Goal: Transaction & Acquisition: Purchase product/service

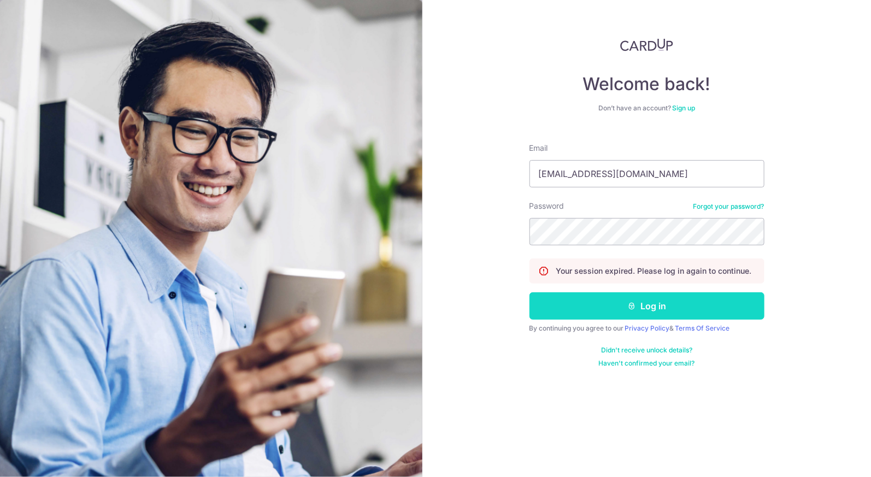
click at [666, 303] on button "Log in" at bounding box center [647, 305] width 235 height 27
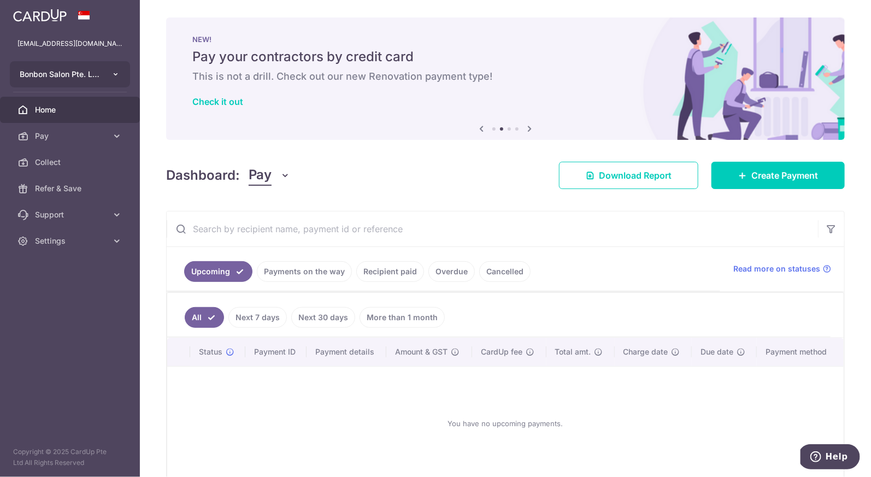
click at [116, 75] on icon "button" at bounding box center [116, 74] width 9 height 9
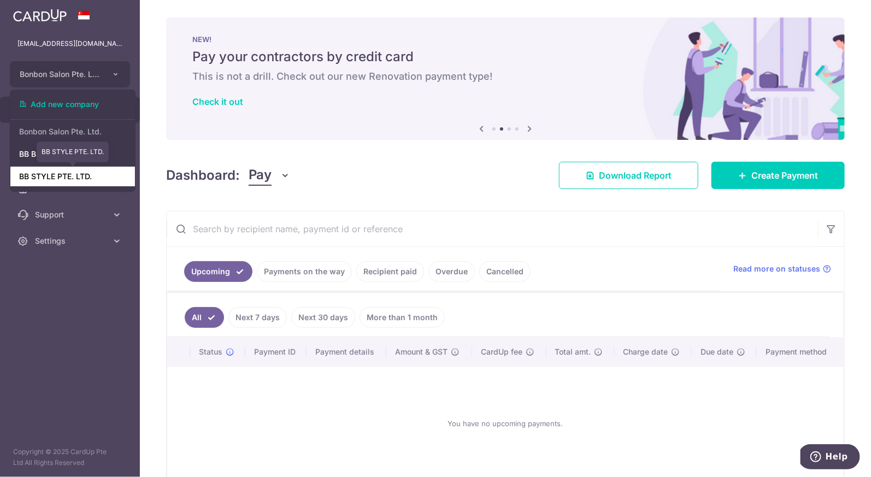
click at [91, 174] on link "BB STYLE PTE. LTD." at bounding box center [72, 177] width 125 height 20
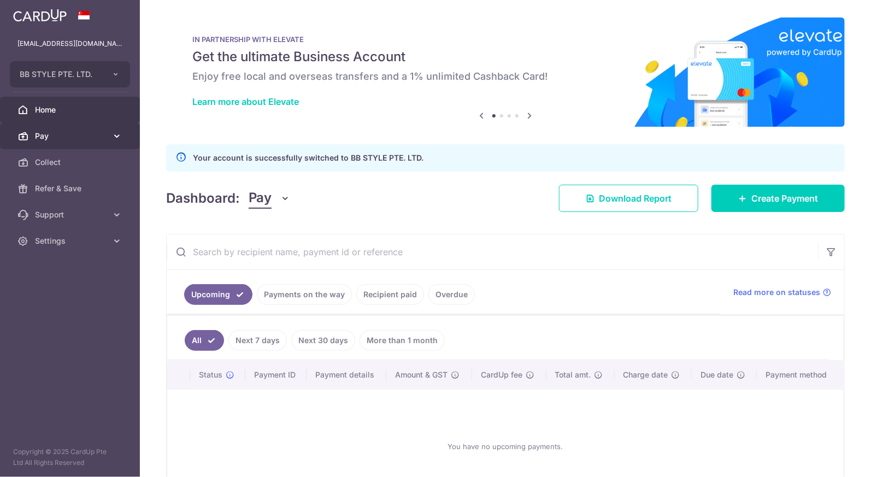
click at [106, 143] on link "Pay" at bounding box center [70, 136] width 140 height 26
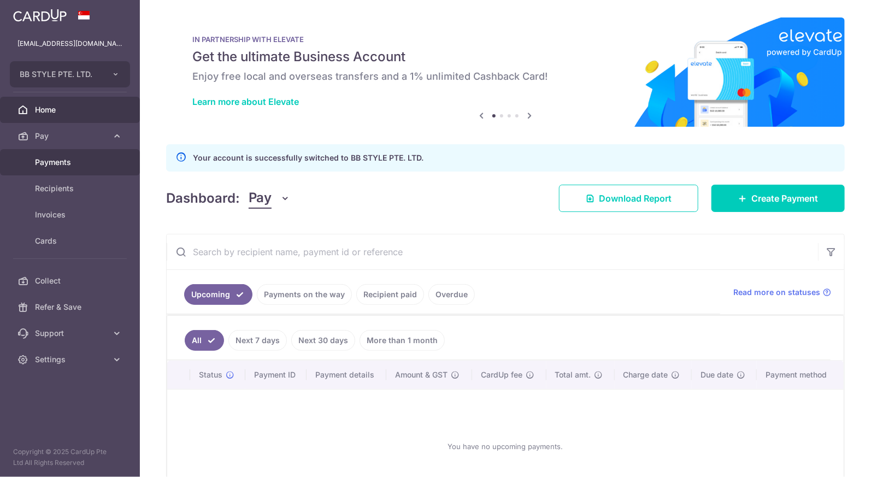
click at [96, 165] on span "Payments" at bounding box center [71, 162] width 72 height 11
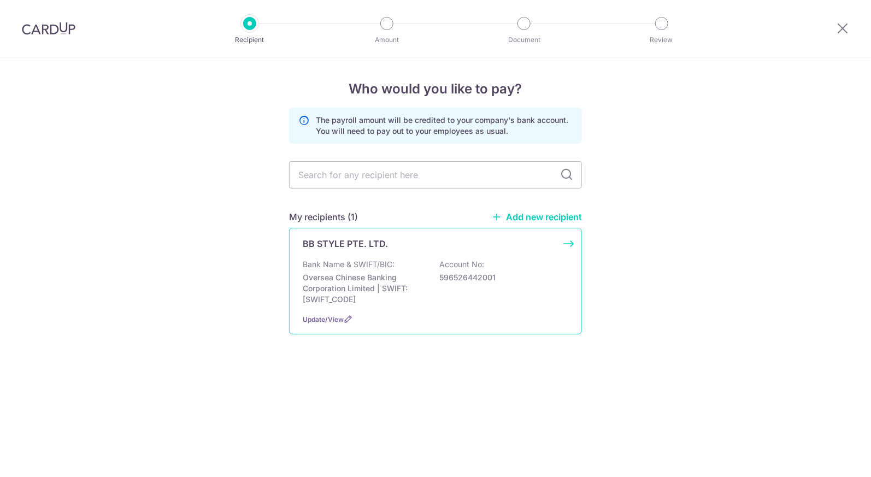
click at [529, 265] on div "Bank Name & SWIFT/BIC: Oversea Chinese Banking Corporation Limited | SWIFT: OCB…" at bounding box center [436, 282] width 266 height 46
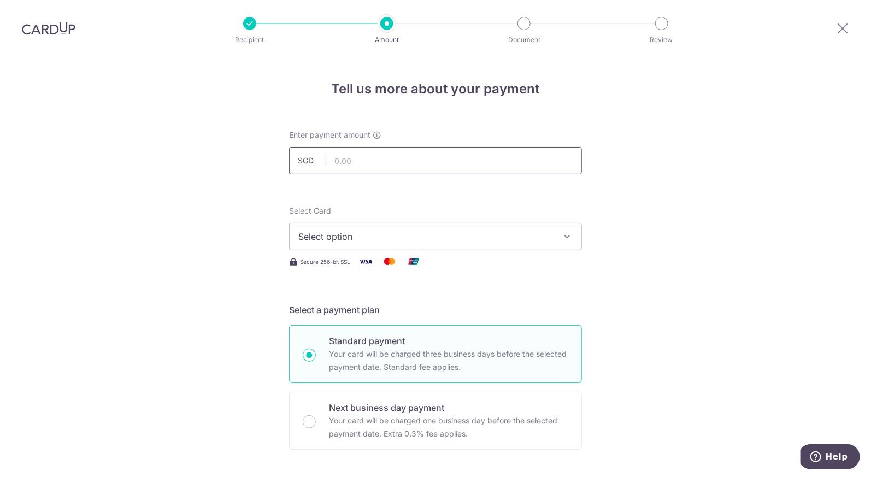
click at [462, 156] on input "text" at bounding box center [435, 160] width 293 height 27
type input "8,000.00"
click at [497, 230] on span "Select option" at bounding box center [425, 236] width 255 height 13
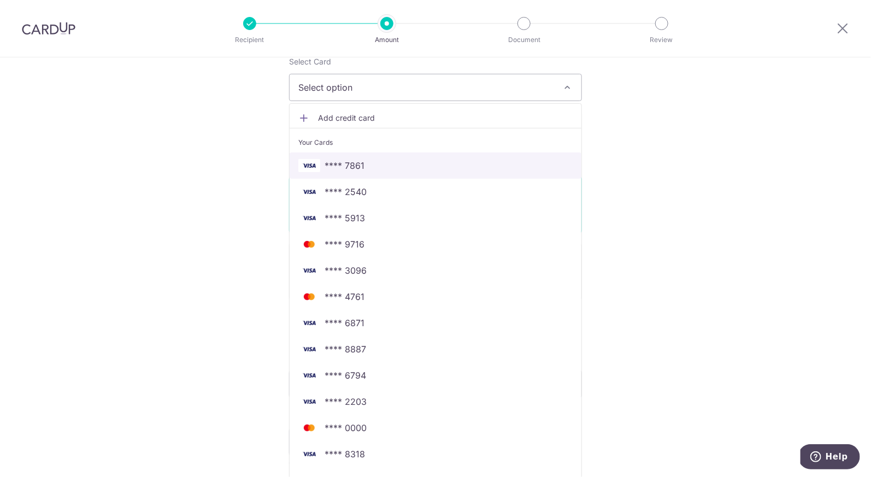
scroll to position [155, 0]
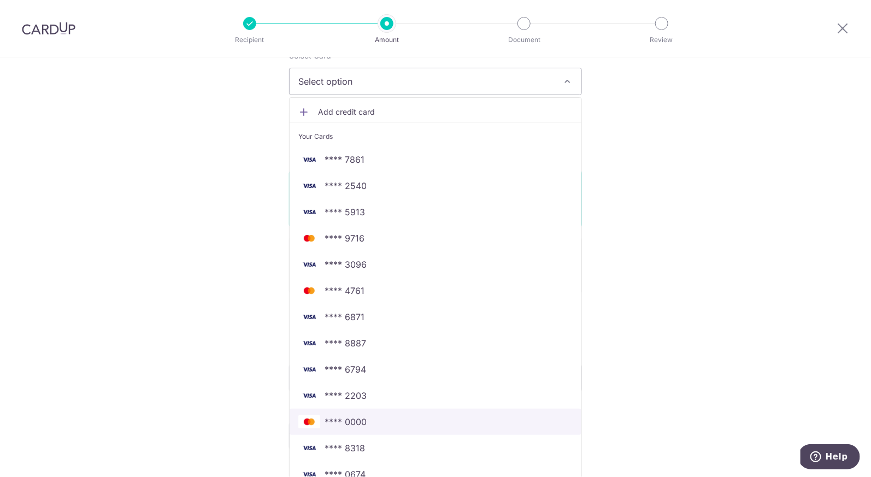
click at [383, 419] on span "**** 0000" at bounding box center [435, 421] width 274 height 13
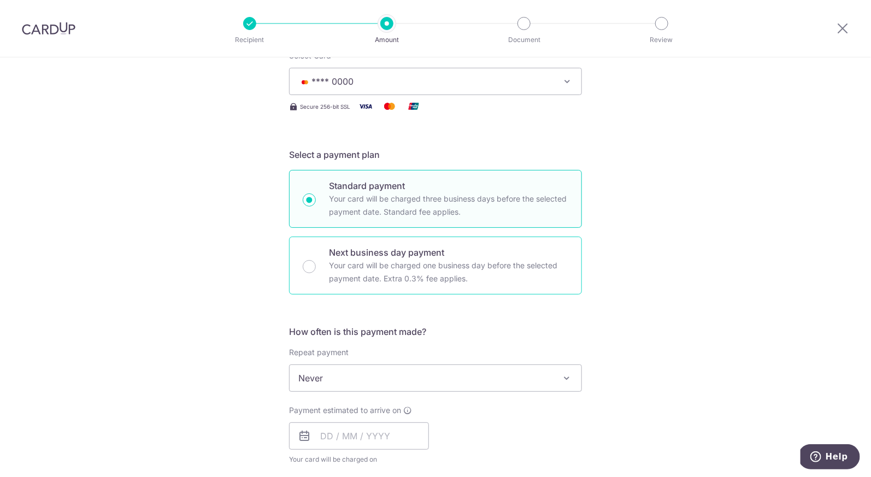
click at [315, 262] on div "Next business day payment Your card will be charged one business day before the…" at bounding box center [435, 266] width 293 height 58
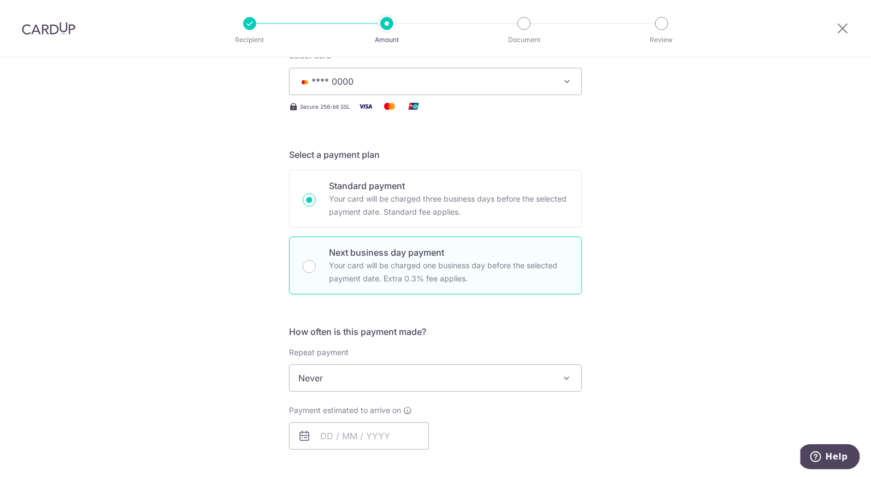
radio input "false"
radio input "true"
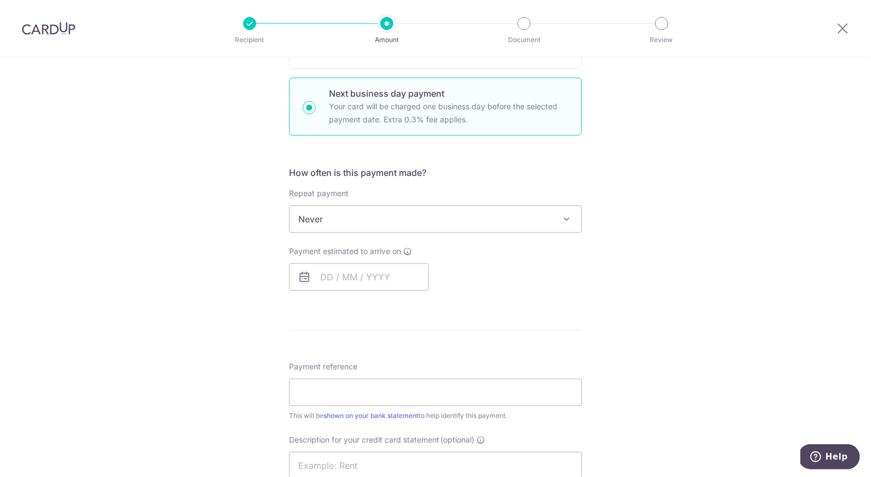
scroll to position [314, 0]
click at [322, 274] on input "text" at bounding box center [359, 277] width 140 height 27
click at [395, 395] on link "16" at bounding box center [398, 398] width 17 height 17
type input "[DATE]"
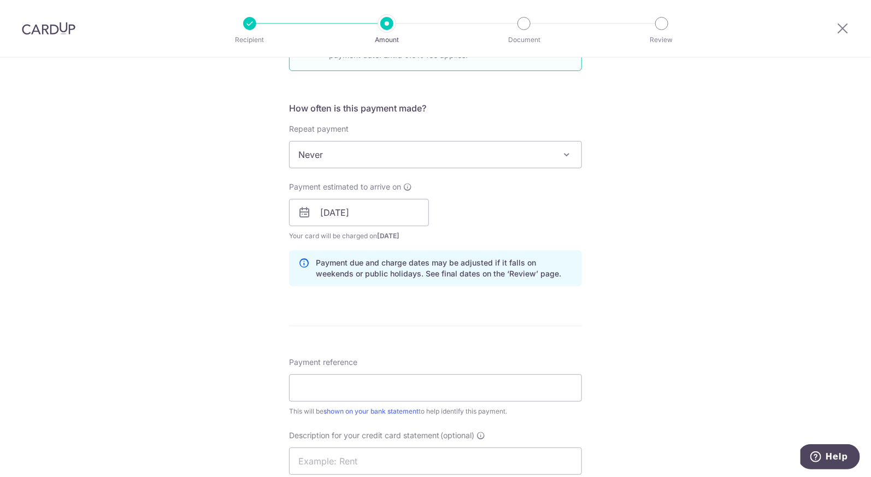
scroll to position [413, 0]
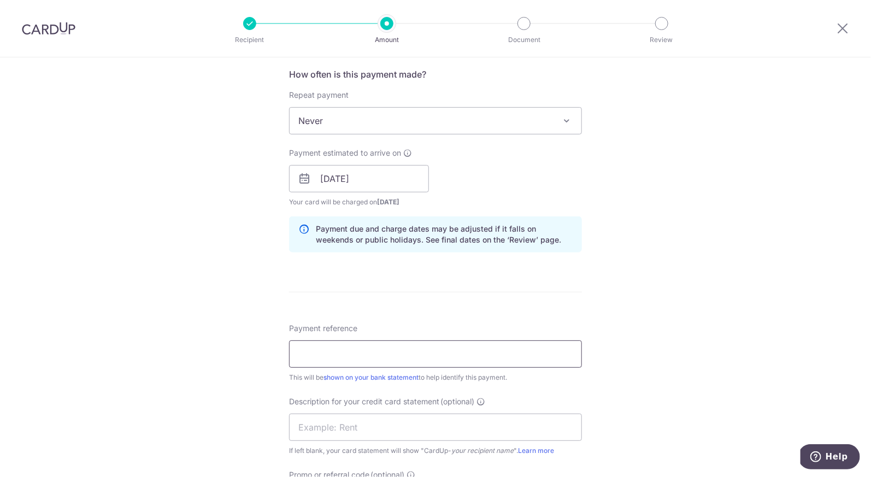
click at [375, 352] on input "Payment reference" at bounding box center [435, 354] width 293 height 27
type input "payroll"
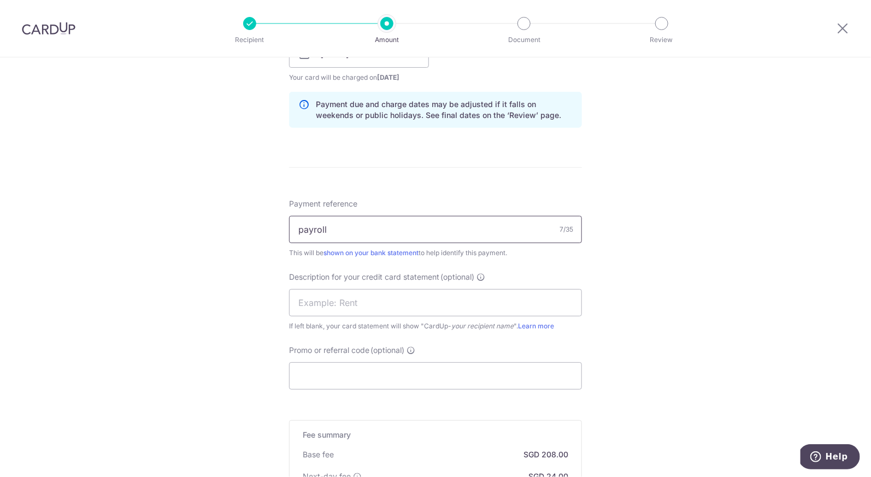
scroll to position [538, 0]
click at [390, 378] on input "Promo or referral code (optional)" at bounding box center [435, 375] width 293 height 27
type input "JEN245"
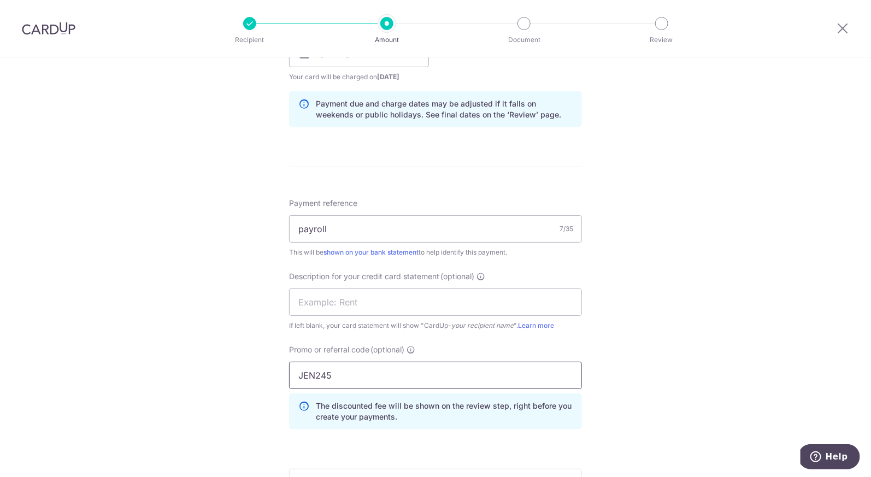
scroll to position [778, 0]
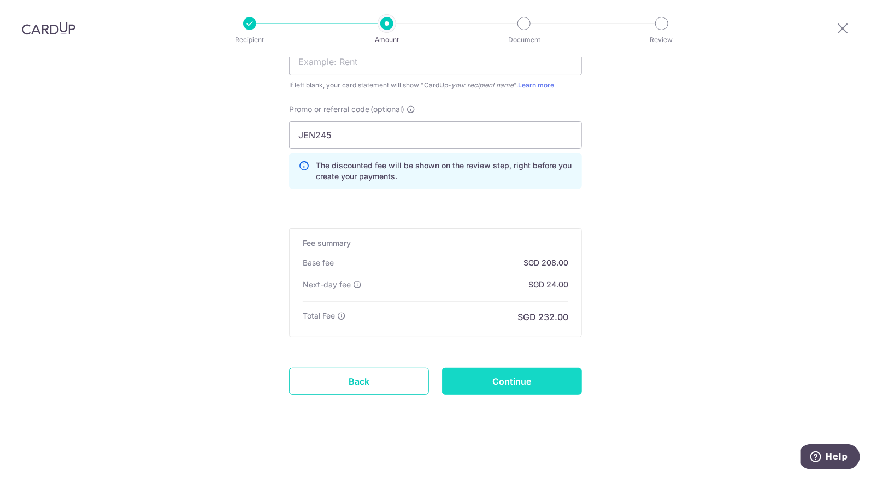
click at [521, 383] on input "Continue" at bounding box center [512, 381] width 140 height 27
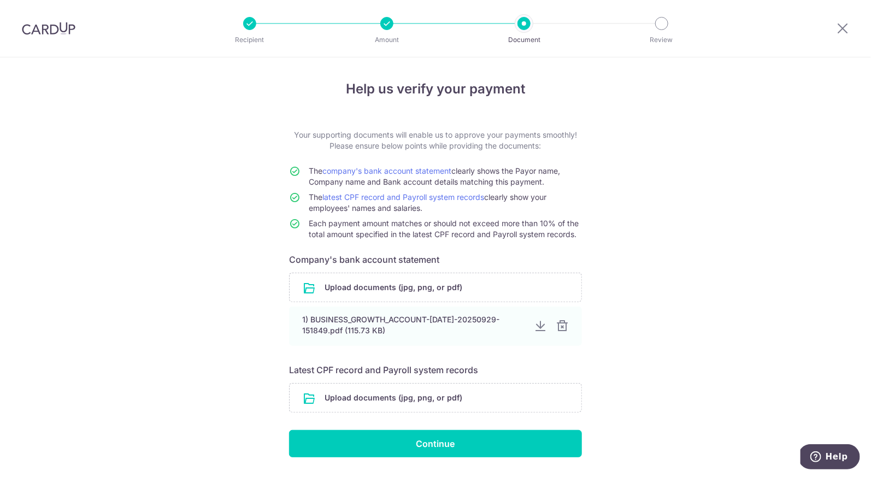
scroll to position [31, 0]
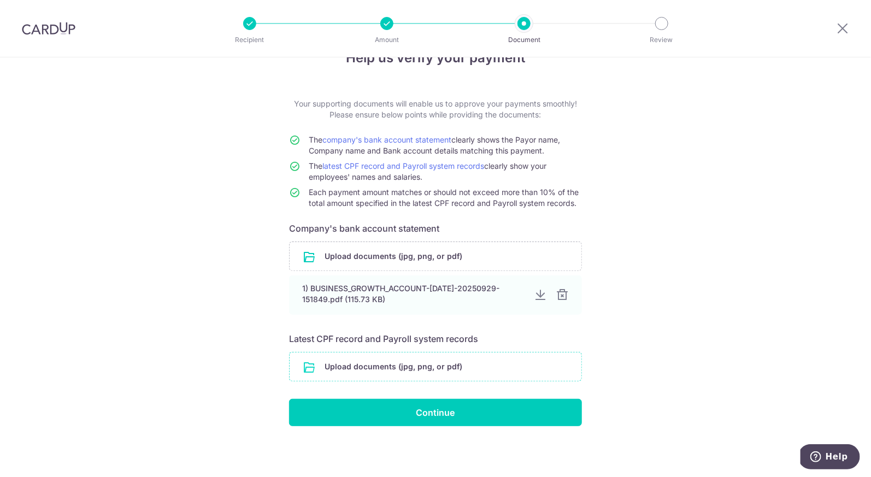
click at [453, 358] on input "file" at bounding box center [436, 367] width 292 height 28
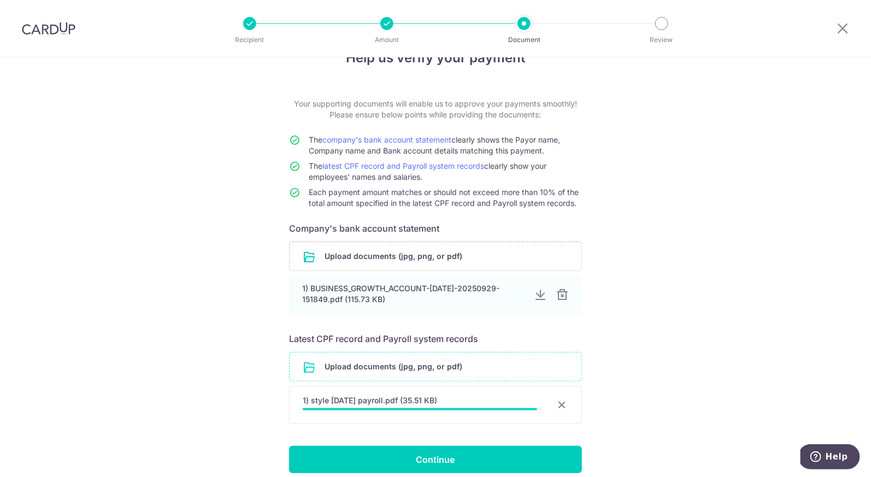
click at [376, 367] on input "file" at bounding box center [436, 367] width 292 height 28
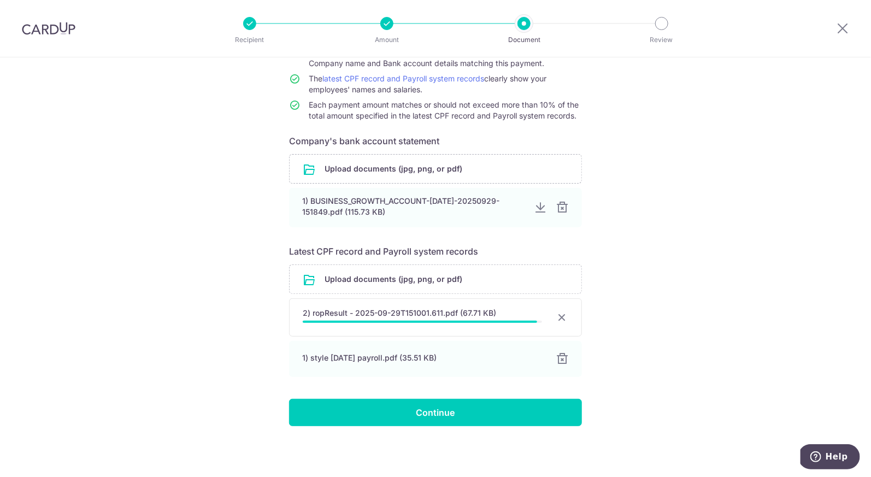
scroll to position [116, 0]
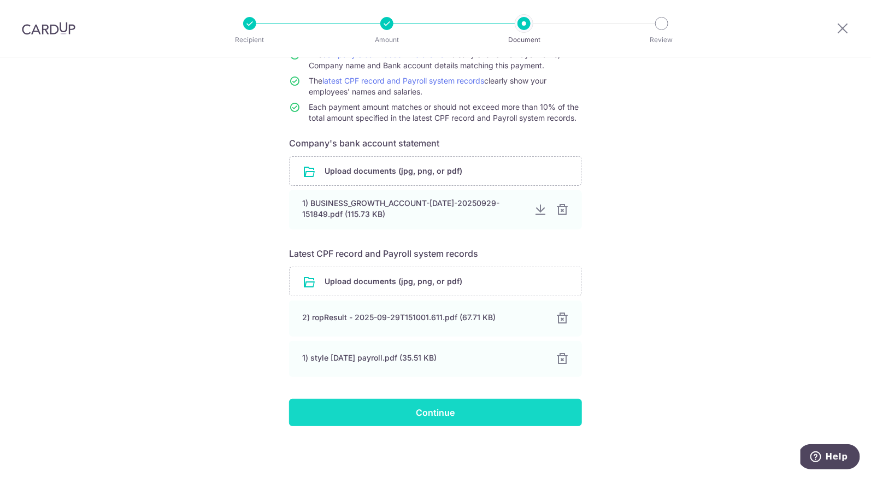
click at [397, 415] on input "Continue" at bounding box center [435, 412] width 293 height 27
